Goal: Task Accomplishment & Management: Complete application form

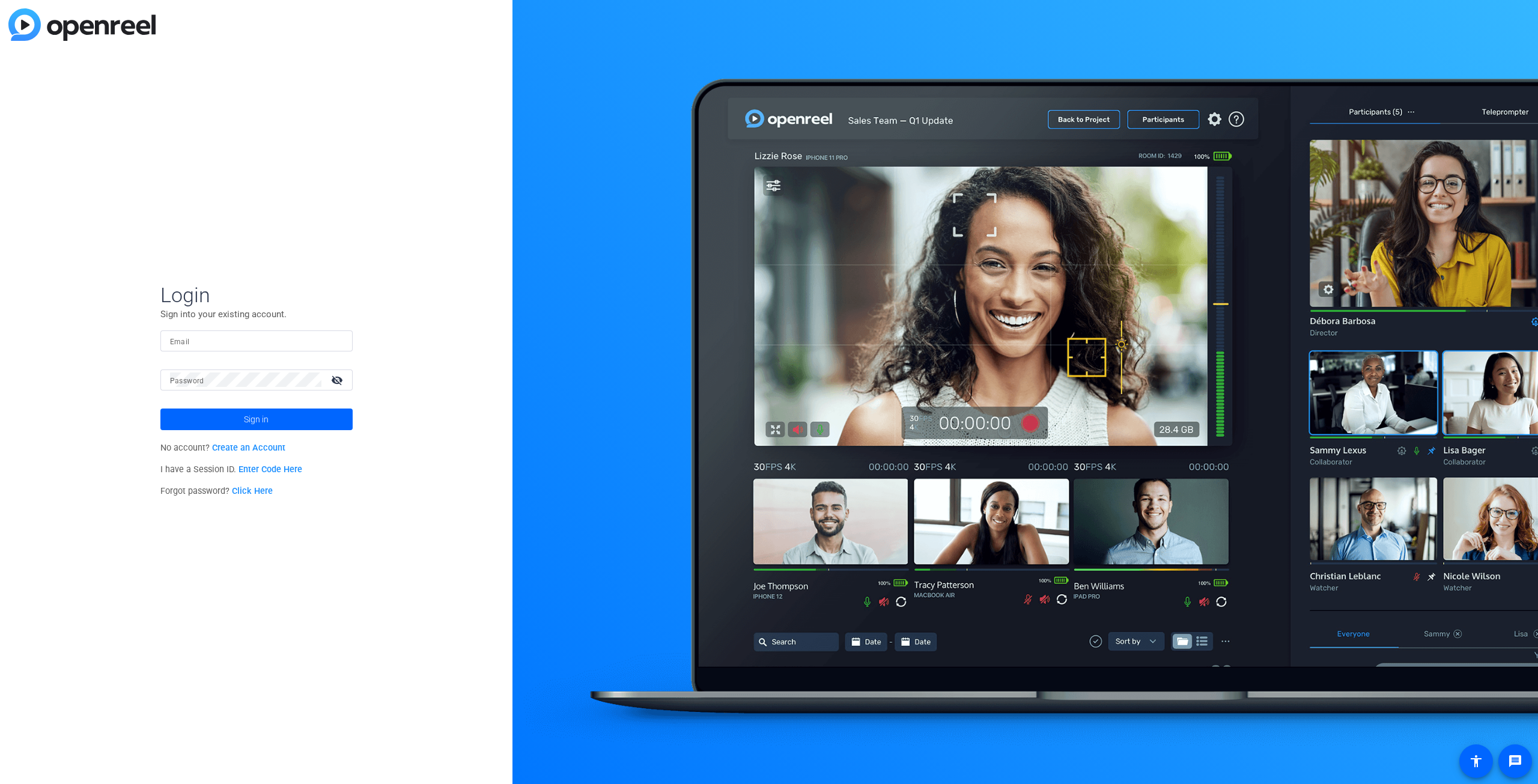
type input "[EMAIL_ADDRESS][DOMAIN_NAME]"
click at [307, 344] on input "[EMAIL_ADDRESS][DOMAIN_NAME]" at bounding box center [257, 341] width 173 height 14
click at [442, 348] on div "Login Sign into your existing account. Email education@ewingirrigation.com Pass…" at bounding box center [256, 392] width 512 height 784
click at [333, 380] on mat-icon "visibility_off" at bounding box center [338, 380] width 29 height 17
click at [333, 380] on mat-icon "visibility" at bounding box center [338, 380] width 29 height 17
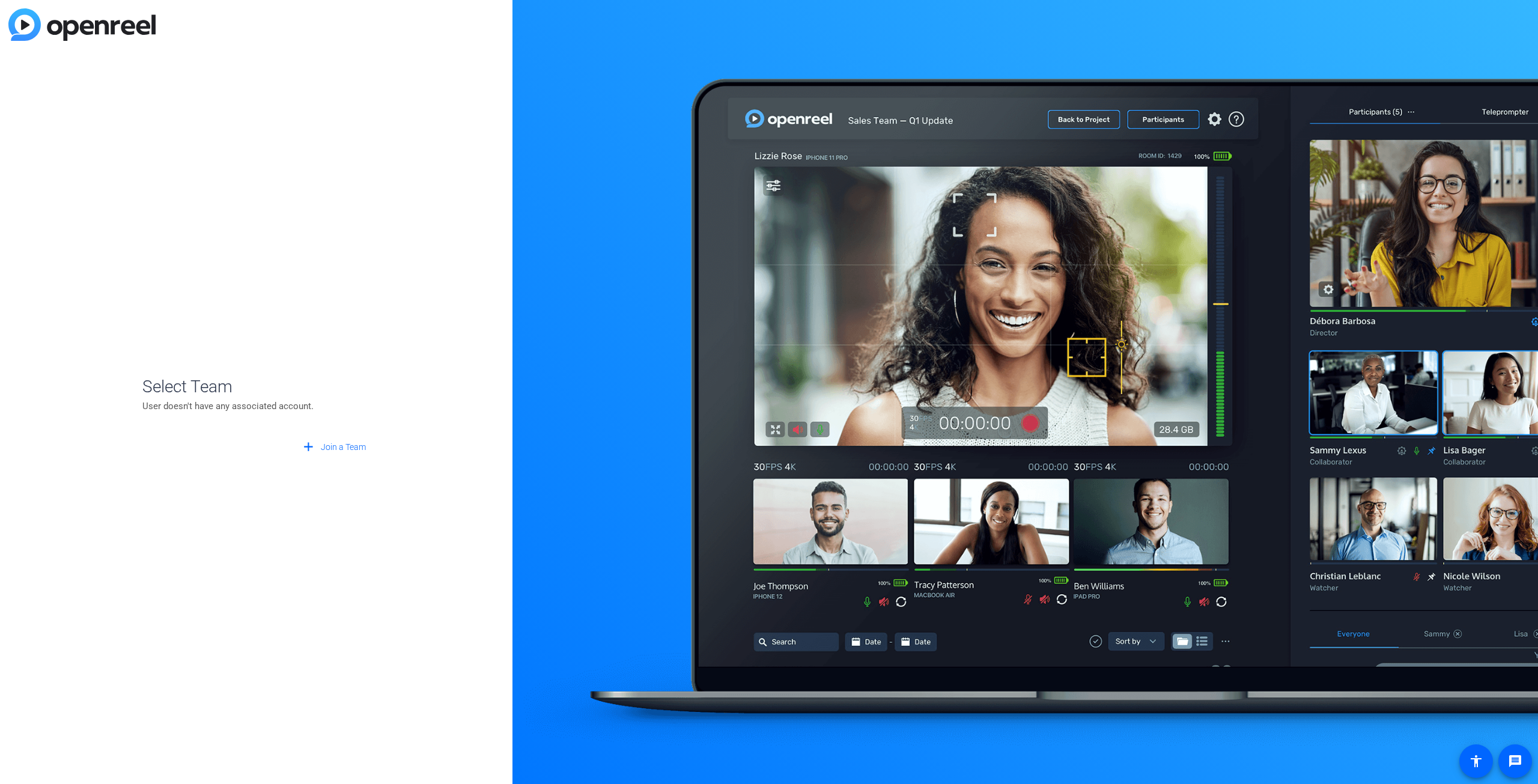
click at [291, 403] on p "User doesn't have any associated account." at bounding box center [257, 406] width 228 height 13
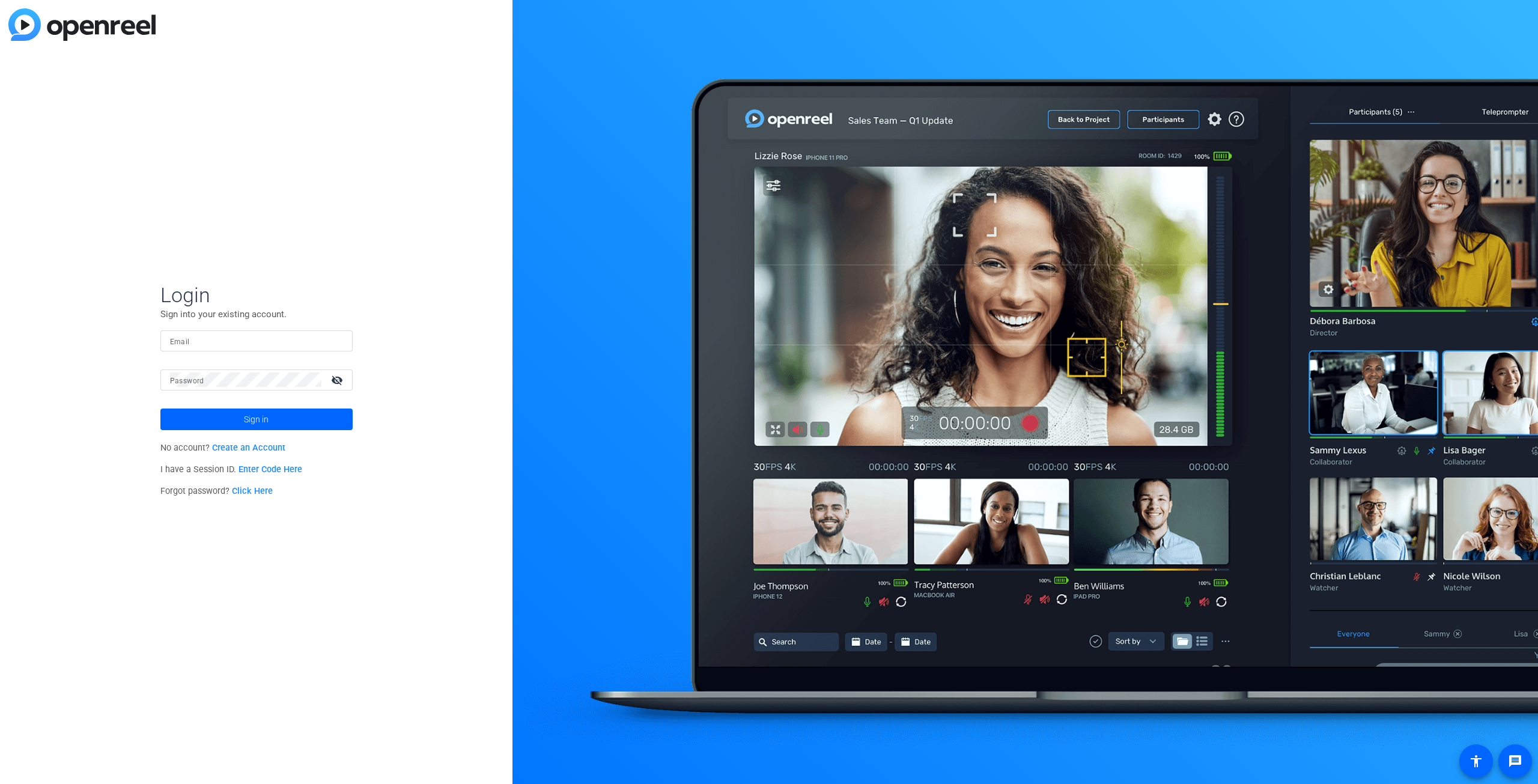
type input "[EMAIL_ADDRESS][DOMAIN_NAME]"
click at [276, 412] on span at bounding box center [257, 419] width 192 height 29
type input "[EMAIL_ADDRESS][DOMAIN_NAME]"
